Goal: Information Seeking & Learning: Learn about a topic

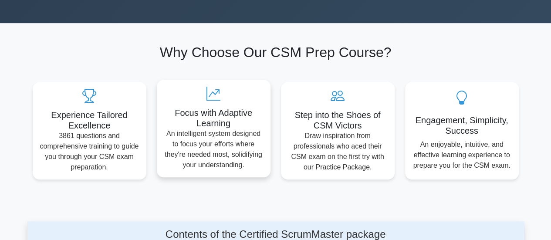
scroll to position [280, 0]
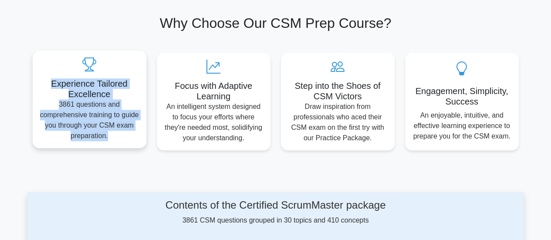
drag, startPoint x: 43, startPoint y: 82, endPoint x: 134, endPoint y: 140, distance: 108.4
click at [134, 140] on div "Experience Tailored Excellence 3861 questions and comprehensive training to gui…" at bounding box center [90, 100] width 114 height 98
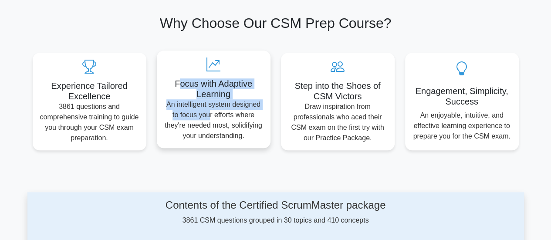
drag, startPoint x: 177, startPoint y: 88, endPoint x: 211, endPoint y: 119, distance: 46.3
click at [211, 119] on div "Focus with Adaptive Learning An intelligent system designed to focus your effor…" at bounding box center [214, 100] width 114 height 98
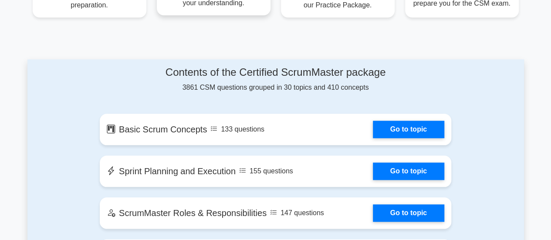
scroll to position [414, 0]
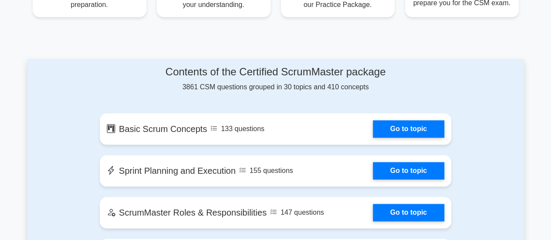
drag, startPoint x: 168, startPoint y: 73, endPoint x: 336, endPoint y: 84, distance: 167.7
click at [336, 84] on div "Contents of the Certified ScrumMaster package 3861 CSM questions grouped in 30 …" at bounding box center [276, 79] width 352 height 27
click at [372, 83] on div "Contents of the Certified ScrumMaster package 3861 CSM questions grouped in 30 …" at bounding box center [276, 79] width 352 height 27
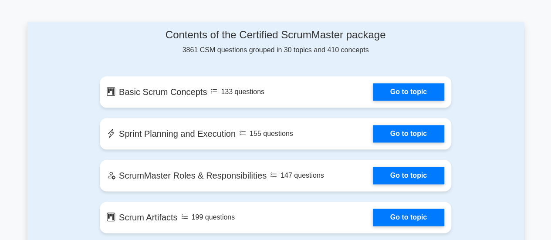
scroll to position [451, 0]
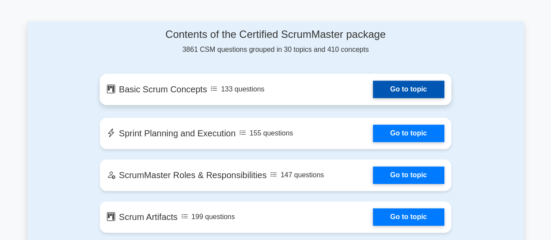
click at [373, 93] on link "Go to topic" at bounding box center [408, 89] width 71 height 17
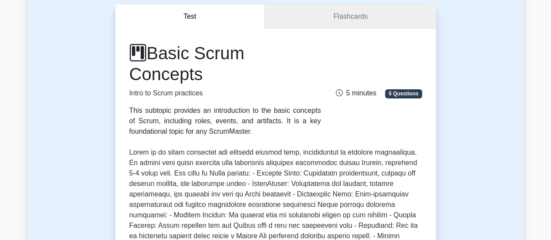
scroll to position [83, 0]
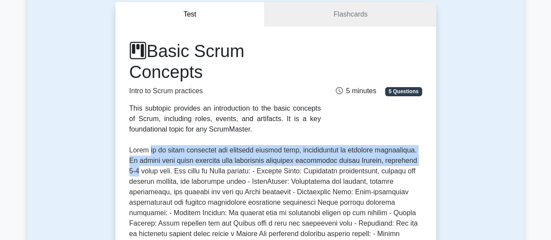
drag, startPoint x: 150, startPoint y: 150, endPoint x: 427, endPoint y: 156, distance: 276.4
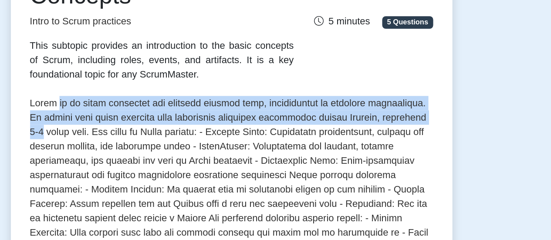
scroll to position [116, 0]
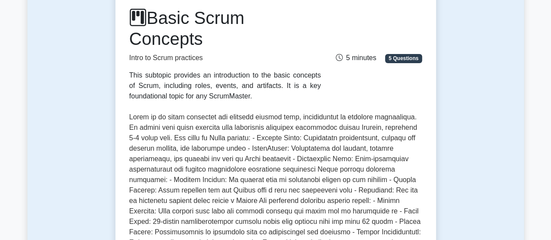
click at [132, 122] on p at bounding box center [275, 216] width 293 height 209
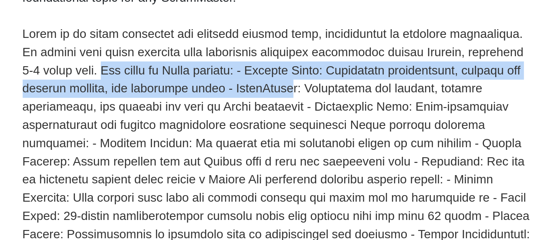
drag, startPoint x: 168, startPoint y: 139, endPoint x: 301, endPoint y: 143, distance: 133.0
click at [301, 143] on p at bounding box center [275, 216] width 293 height 209
click at [309, 140] on p at bounding box center [275, 216] width 293 height 209
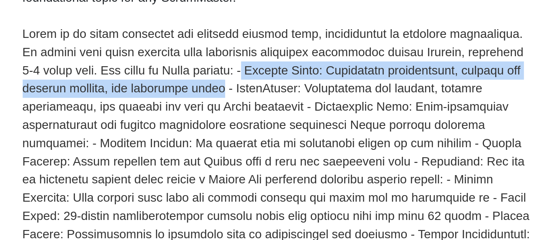
drag, startPoint x: 255, startPoint y: 137, endPoint x: 259, endPoint y: 149, distance: 12.4
click at [259, 149] on p at bounding box center [275, 216] width 293 height 209
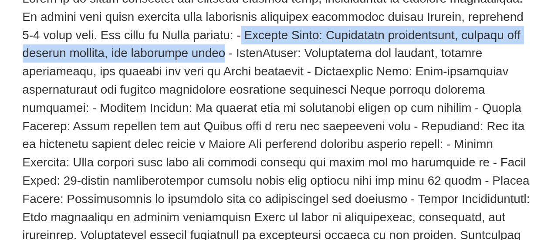
scroll to position [132, 0]
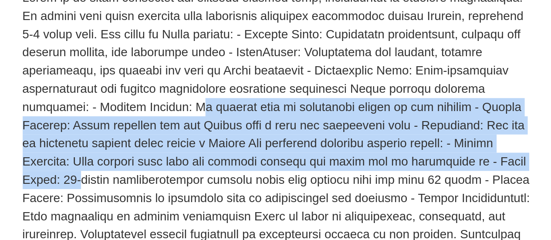
drag, startPoint x: 188, startPoint y: 163, endPoint x: 404, endPoint y: 196, distance: 218.3
click at [404, 196] on p at bounding box center [275, 200] width 293 height 209
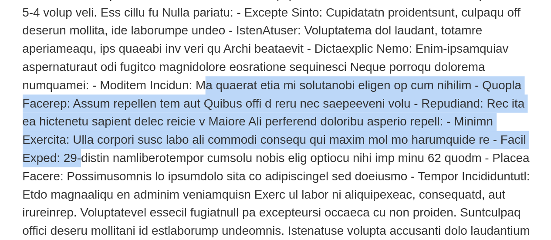
scroll to position [145, 0]
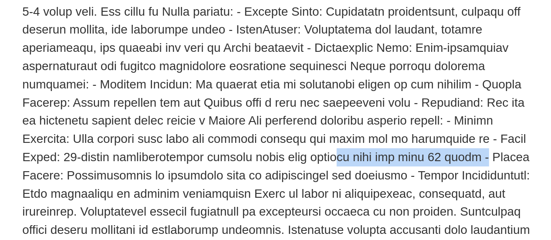
drag, startPoint x: 290, startPoint y: 193, endPoint x: 371, endPoint y: 194, distance: 81.5
click at [371, 194] on p at bounding box center [275, 187] width 293 height 209
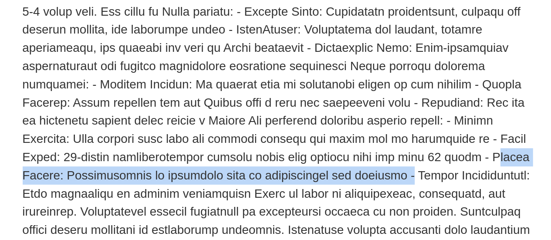
drag, startPoint x: 376, startPoint y: 194, endPoint x: 329, endPoint y: 198, distance: 47.7
click at [329, 198] on p at bounding box center [275, 187] width 293 height 209
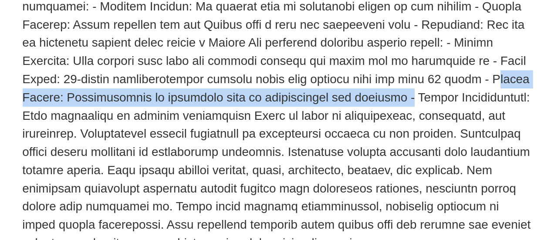
scroll to position [192, 0]
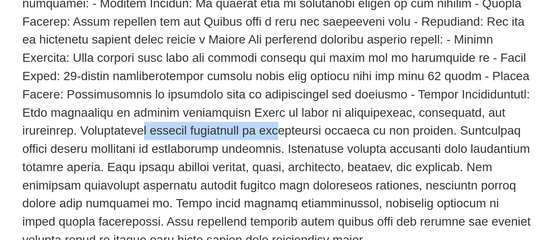
drag, startPoint x: 167, startPoint y: 176, endPoint x: 238, endPoint y: 179, distance: 71.6
click at [238, 179] on p at bounding box center [275, 140] width 293 height 209
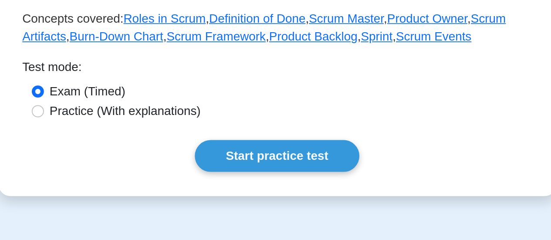
scroll to position [337, 0]
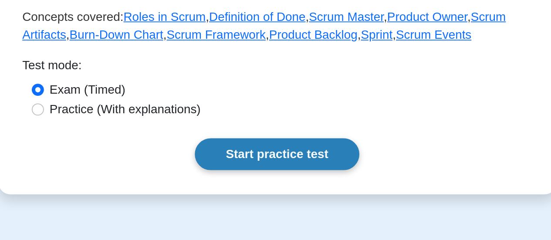
click at [289, 189] on link "Start practice test" at bounding box center [275, 191] width 95 height 18
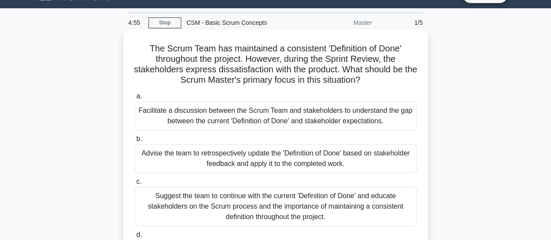
scroll to position [20, 0]
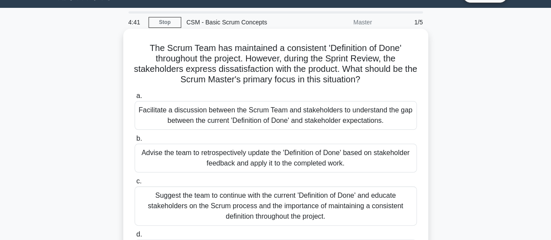
drag, startPoint x: 209, startPoint y: 52, endPoint x: 387, endPoint y: 77, distance: 179.6
click at [387, 77] on h5 "The Scrum Team has maintained a consistent 'Definition of Done' throughout the …" at bounding box center [276, 64] width 284 height 43
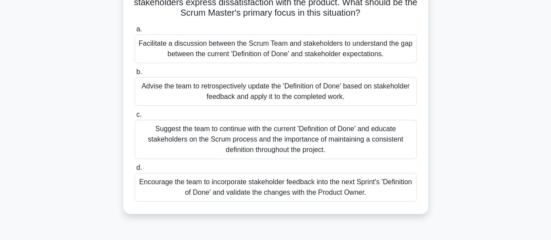
scroll to position [87, 0]
click at [306, 50] on div "Facilitate a discussion between the Scrum Team and stakeholders to understand t…" at bounding box center [276, 48] width 282 height 29
click at [135, 32] on input "a. Facilitate a discussion between the Scrum Team and stakeholders to understan…" at bounding box center [135, 29] width 0 height 6
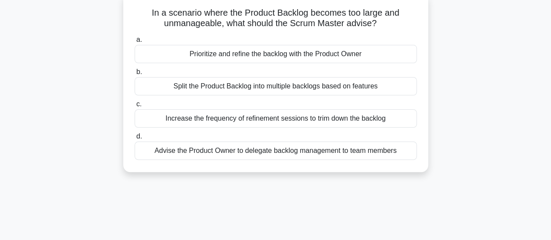
scroll to position [0, 0]
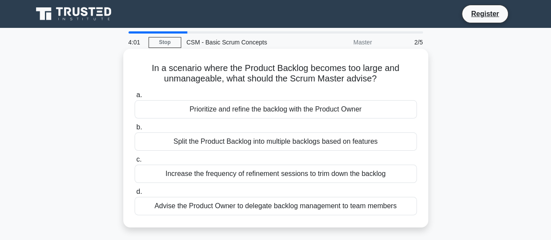
drag, startPoint x: 149, startPoint y: 65, endPoint x: 391, endPoint y: 78, distance: 242.7
click at [391, 78] on h5 "In a scenario where the Product Backlog becomes too large and unmanageable, wha…" at bounding box center [276, 74] width 284 height 22
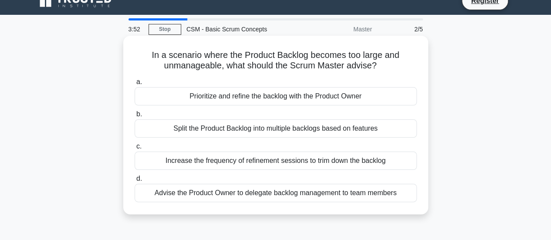
scroll to position [15, 0]
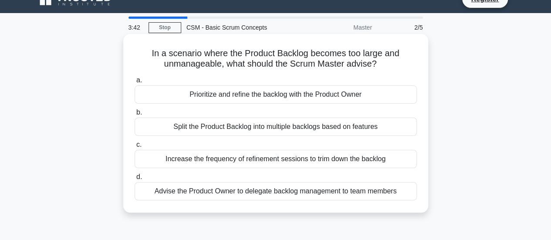
click at [272, 98] on div "Prioritize and refine the backlog with the Product Owner" at bounding box center [276, 94] width 282 height 18
click at [135, 83] on input "a. Prioritize and refine the backlog with the Product Owner" at bounding box center [135, 81] width 0 height 6
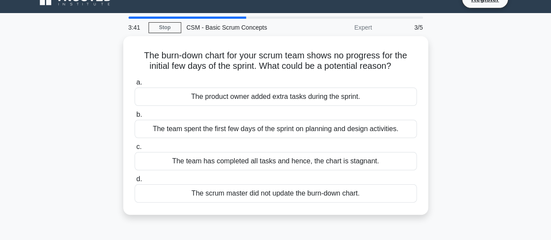
scroll to position [0, 0]
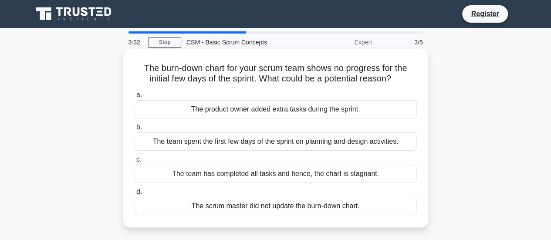
drag, startPoint x: 153, startPoint y: 69, endPoint x: 396, endPoint y: 81, distance: 243.1
click at [396, 81] on h5 "The burn-down chart for your scrum team shows no progress for the initial few d…" at bounding box center [276, 74] width 284 height 22
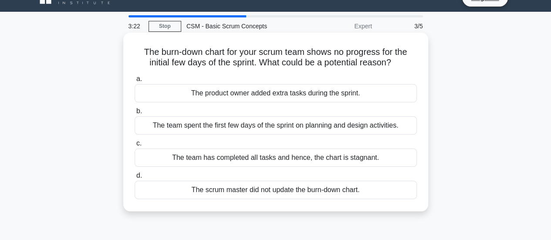
scroll to position [17, 0]
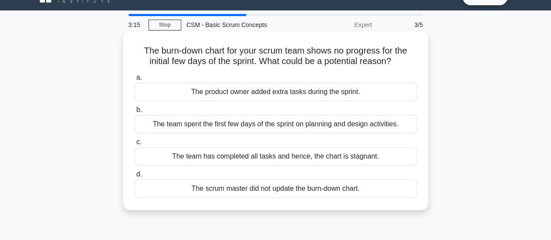
click at [271, 127] on div "The team spent the first few days of the sprint on planning and design activiti…" at bounding box center [276, 124] width 282 height 18
click at [135, 113] on input "b. The team spent the first few days of the sprint on planning and design activ…" at bounding box center [135, 110] width 0 height 6
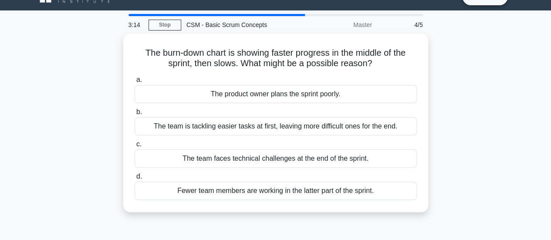
scroll to position [0, 0]
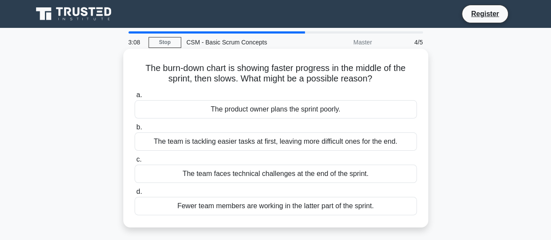
drag, startPoint x: 140, startPoint y: 70, endPoint x: 392, endPoint y: 82, distance: 251.8
click at [392, 82] on h5 "The burn-down chart is showing faster progress in the middle of the sprint, the…" at bounding box center [276, 74] width 284 height 22
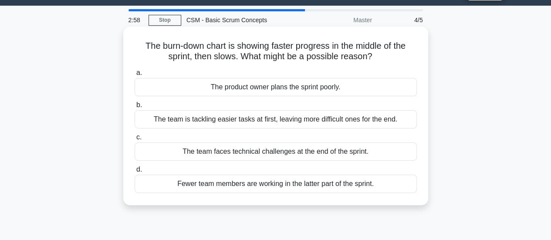
scroll to position [24, 0]
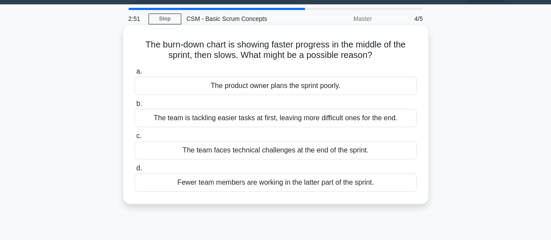
drag, startPoint x: 178, startPoint y: 151, endPoint x: 375, endPoint y: 180, distance: 198.7
click at [375, 180] on div "a. The product owner plans the sprint poorly. b. The team is tackling easier ta…" at bounding box center [275, 129] width 293 height 129
click at [318, 115] on div "The team is tackling easier tasks at first, leaving more difficult ones for the…" at bounding box center [276, 118] width 282 height 18
click at [135, 107] on input "b. The team is tackling easier tasks at first, leaving more difficult ones for …" at bounding box center [135, 104] width 0 height 6
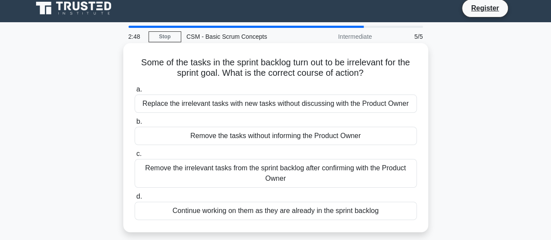
scroll to position [0, 0]
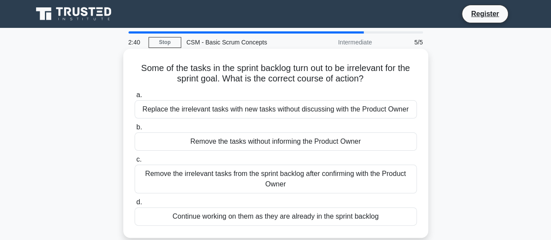
drag, startPoint x: 130, startPoint y: 70, endPoint x: 367, endPoint y: 79, distance: 236.9
click at [367, 79] on div "Some of the tasks in the sprint backlog turn out to be irrelevant for the sprin…" at bounding box center [276, 143] width 298 height 182
click at [367, 79] on icon ".spinner_0XTQ{transform-origin:center;animation:spinner_y6GP .75s linear infini…" at bounding box center [369, 79] width 10 height 10
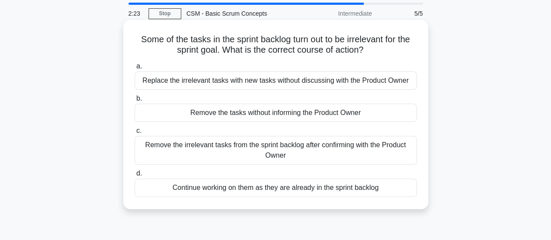
scroll to position [33, 0]
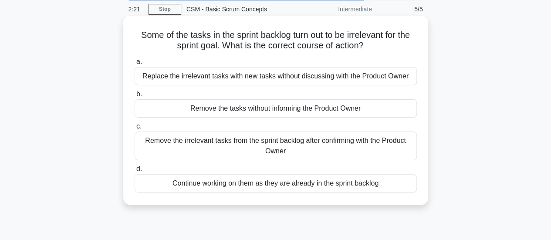
click at [356, 156] on div "Remove the irrelevant tasks from the sprint backlog after confirming with the P…" at bounding box center [276, 146] width 282 height 29
click at [135, 129] on input "c. Remove the irrelevant tasks from the sprint backlog after confirming with th…" at bounding box center [135, 127] width 0 height 6
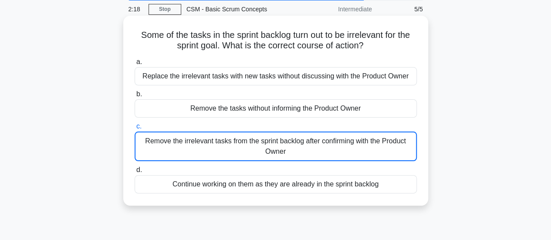
scroll to position [0, 0]
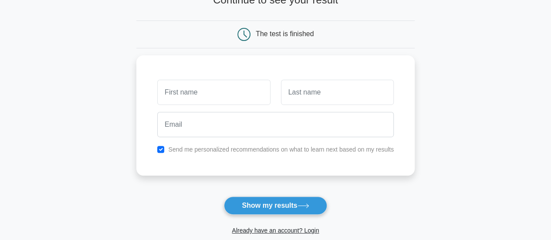
scroll to position [136, 0]
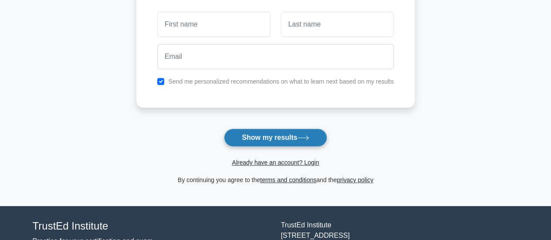
click at [292, 140] on button "Show my results" at bounding box center [275, 138] width 103 height 18
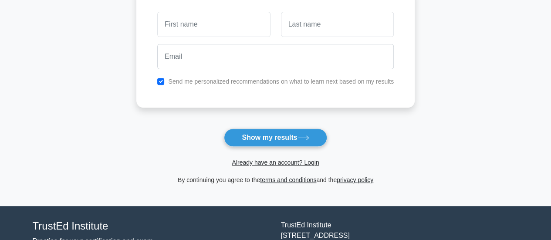
click at [386, 116] on form "Wait, there is more! Continue to see your result The test is finished and the" at bounding box center [275, 49] width 279 height 272
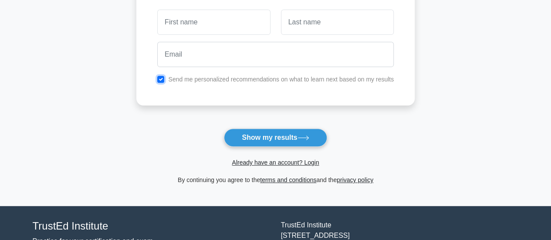
click at [162, 78] on input "checkbox" at bounding box center [160, 79] width 7 height 7
checkbox input "false"
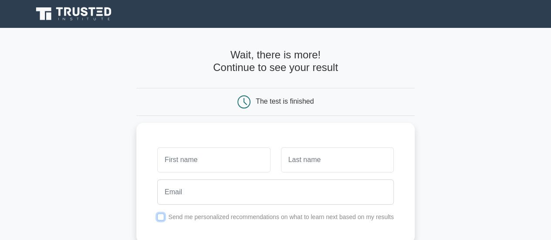
scroll to position [1, 0]
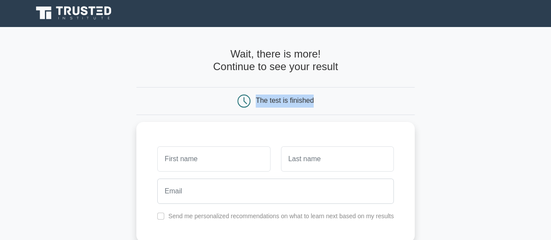
drag, startPoint x: 254, startPoint y: 95, endPoint x: 332, endPoint y: 95, distance: 78.0
click at [332, 95] on div "The test is finished" at bounding box center [276, 101] width 186 height 13
